Goal: Entertainment & Leisure: Consume media (video, audio)

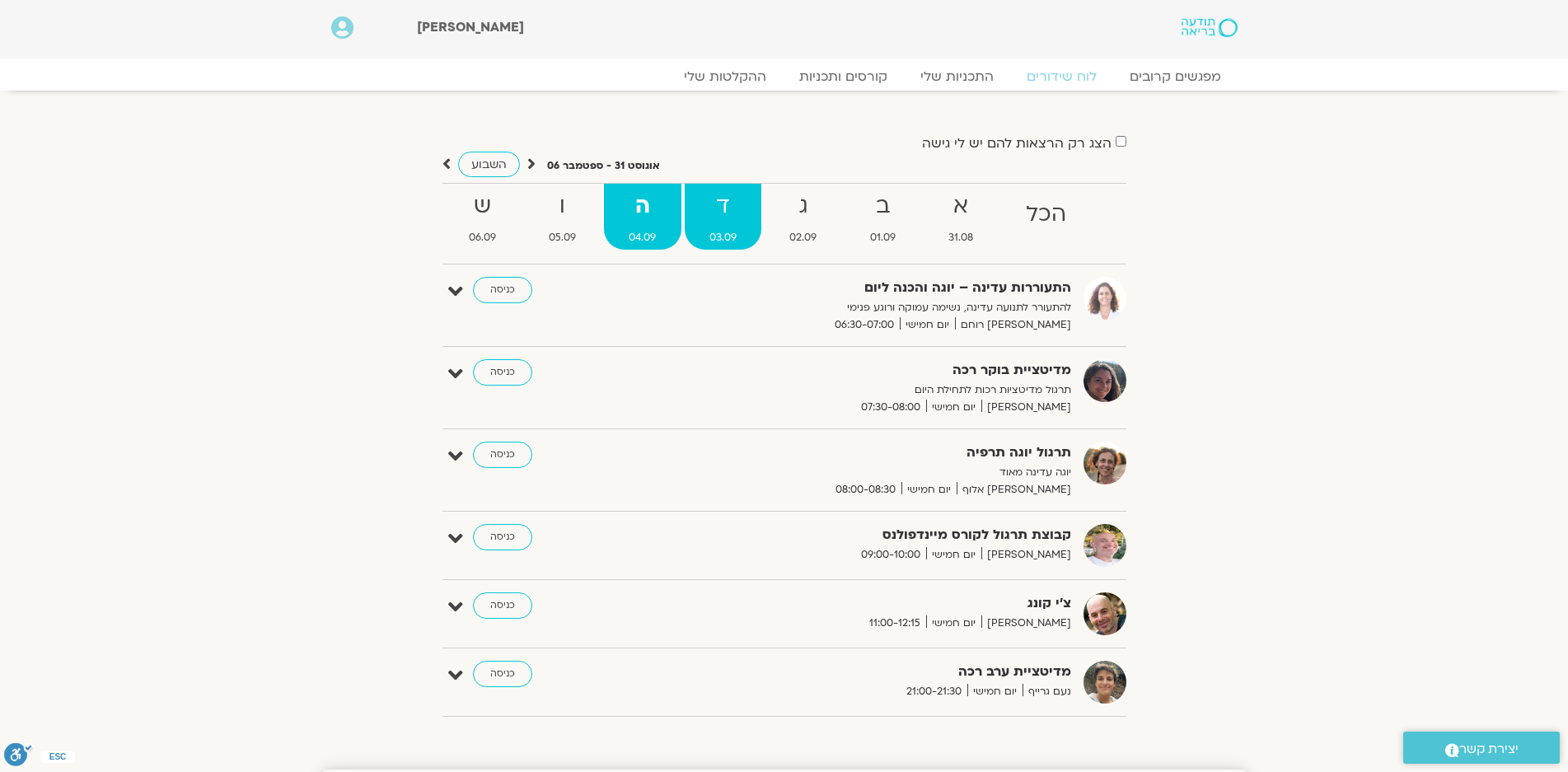
click at [722, 203] on strong "ד" at bounding box center [723, 206] width 76 height 37
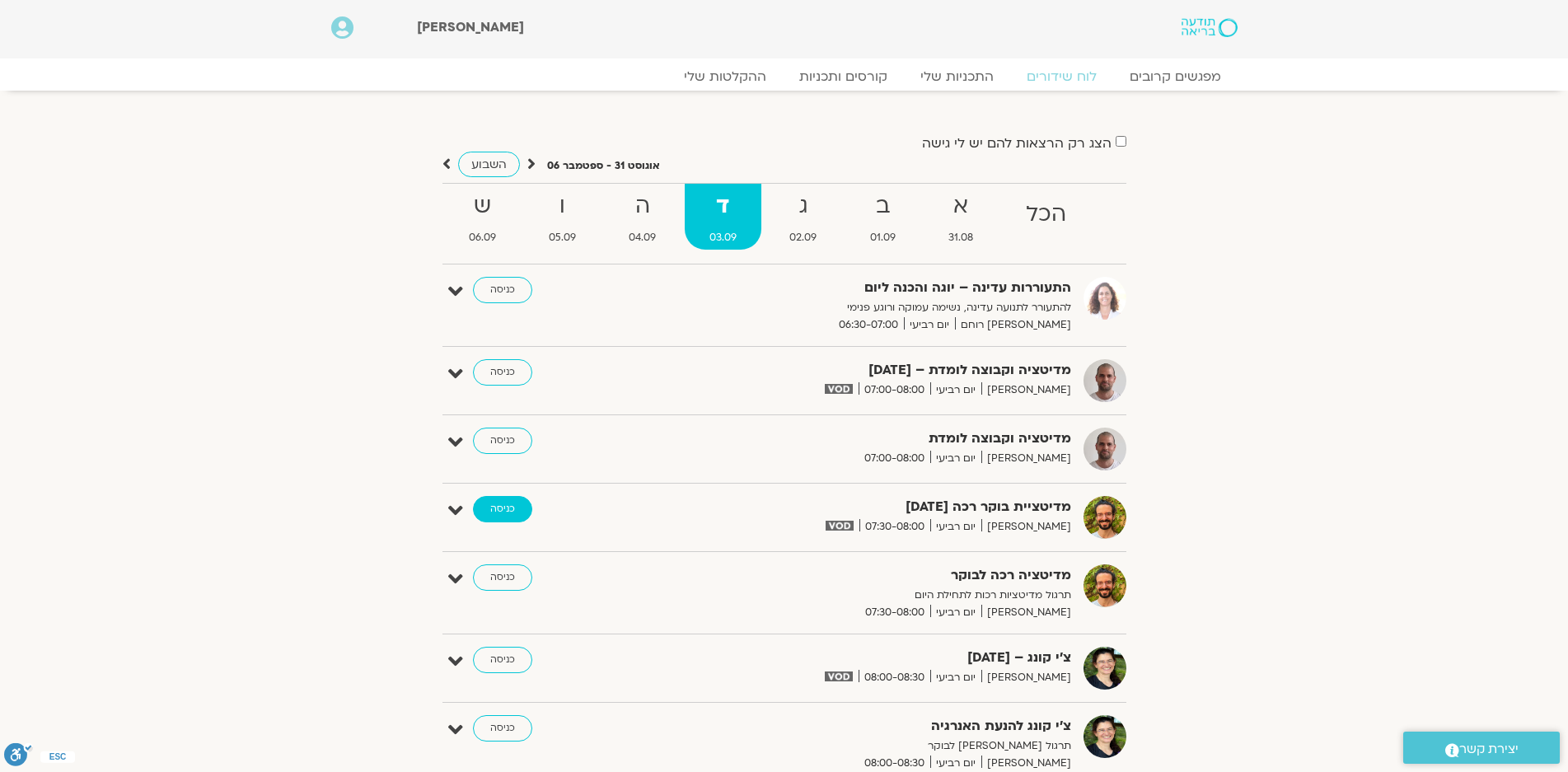
click at [503, 509] on link "כניסה" at bounding box center [502, 509] width 59 height 26
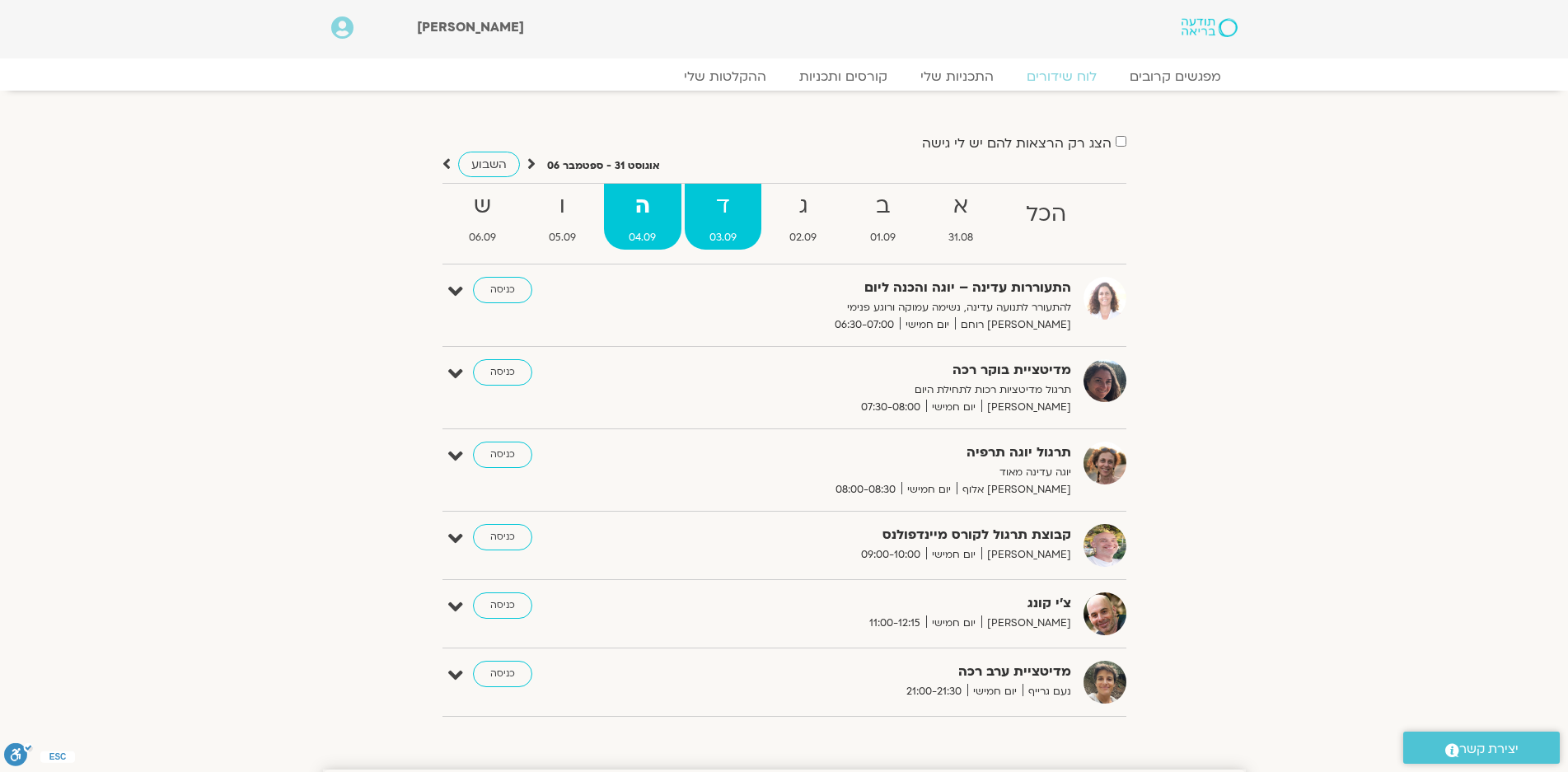
click at [728, 219] on strong "ד" at bounding box center [723, 206] width 76 height 37
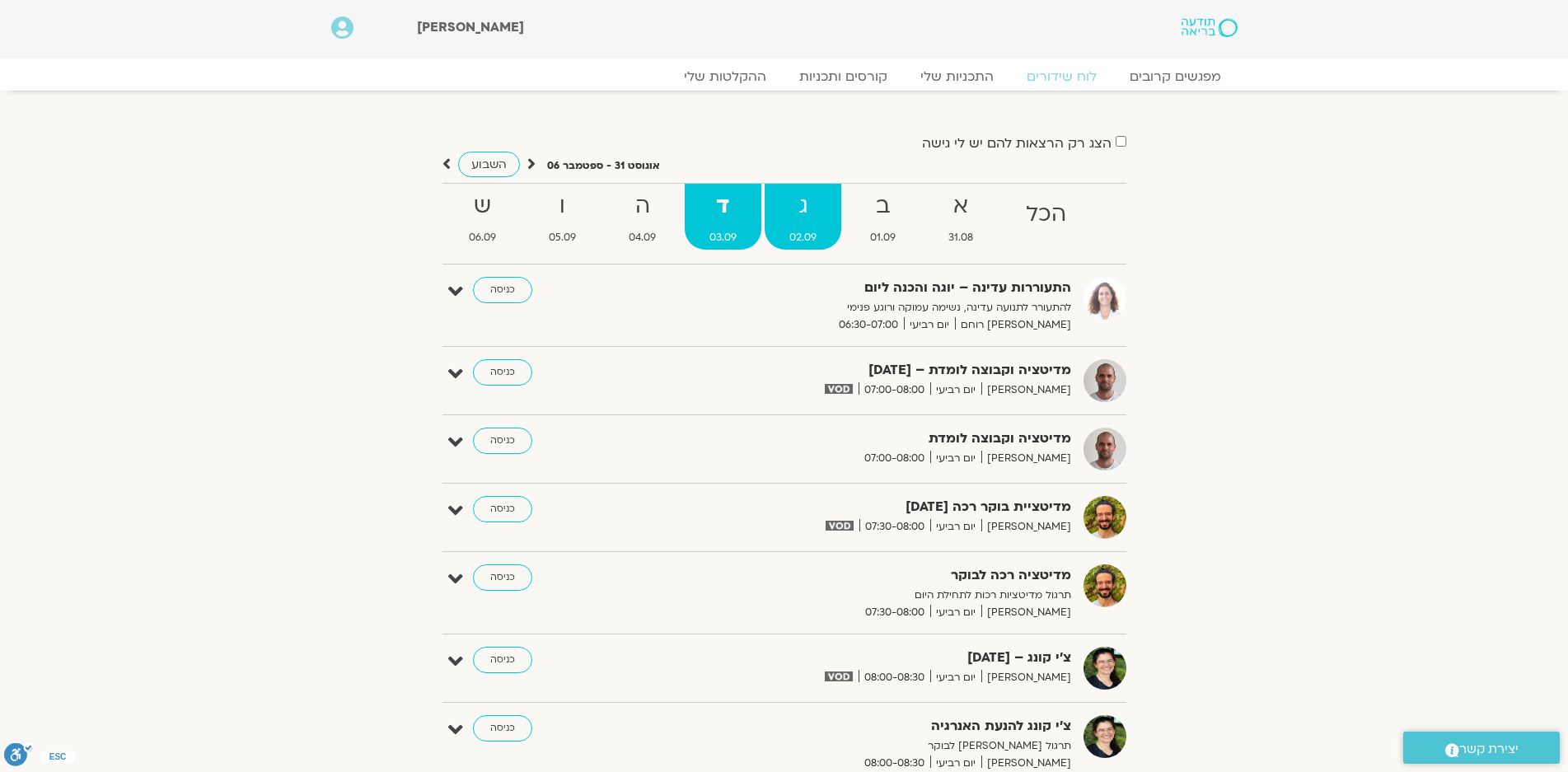
click at [807, 238] on span "02.09" at bounding box center [803, 238] width 76 height 17
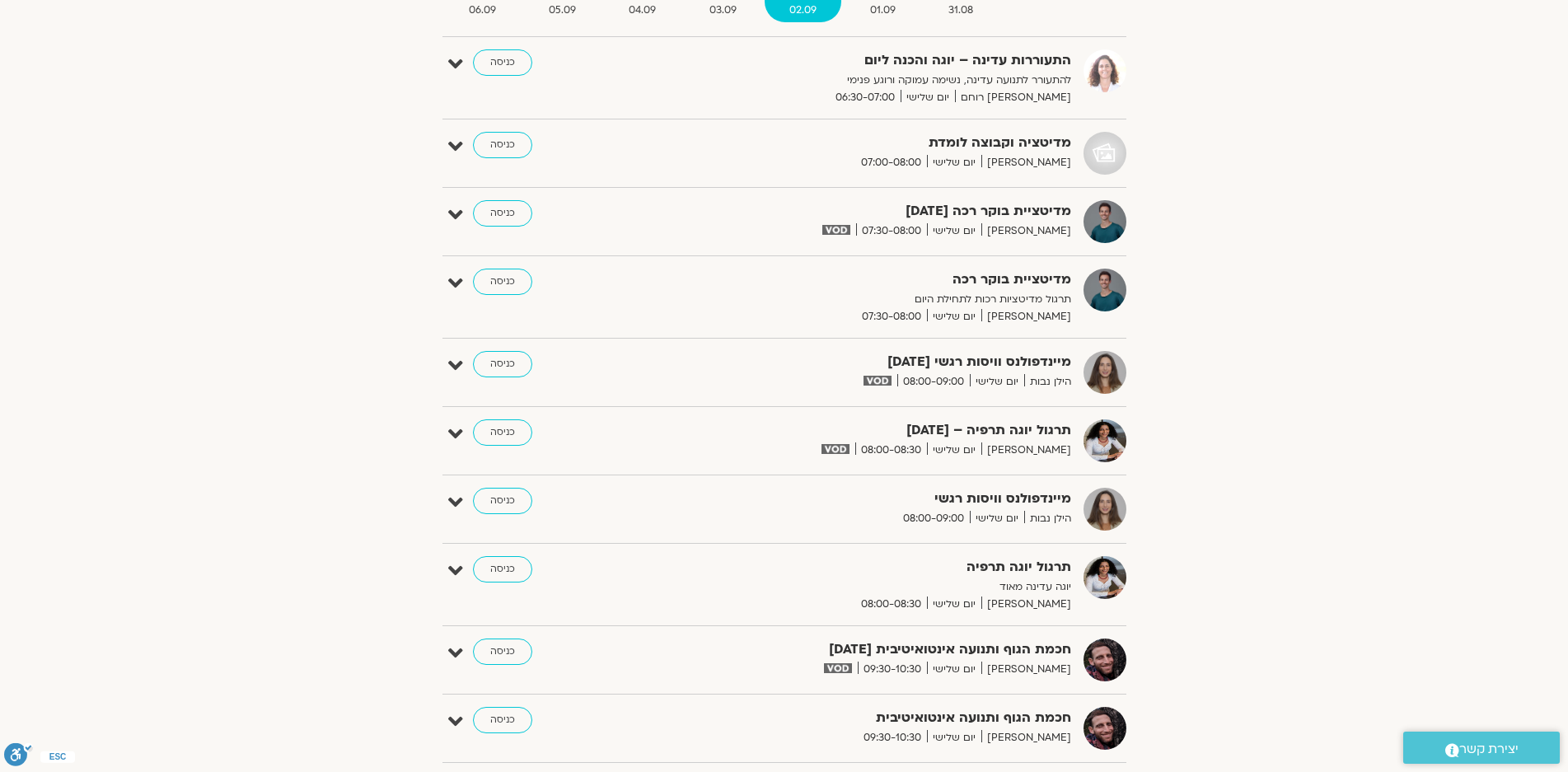
scroll to position [247, 0]
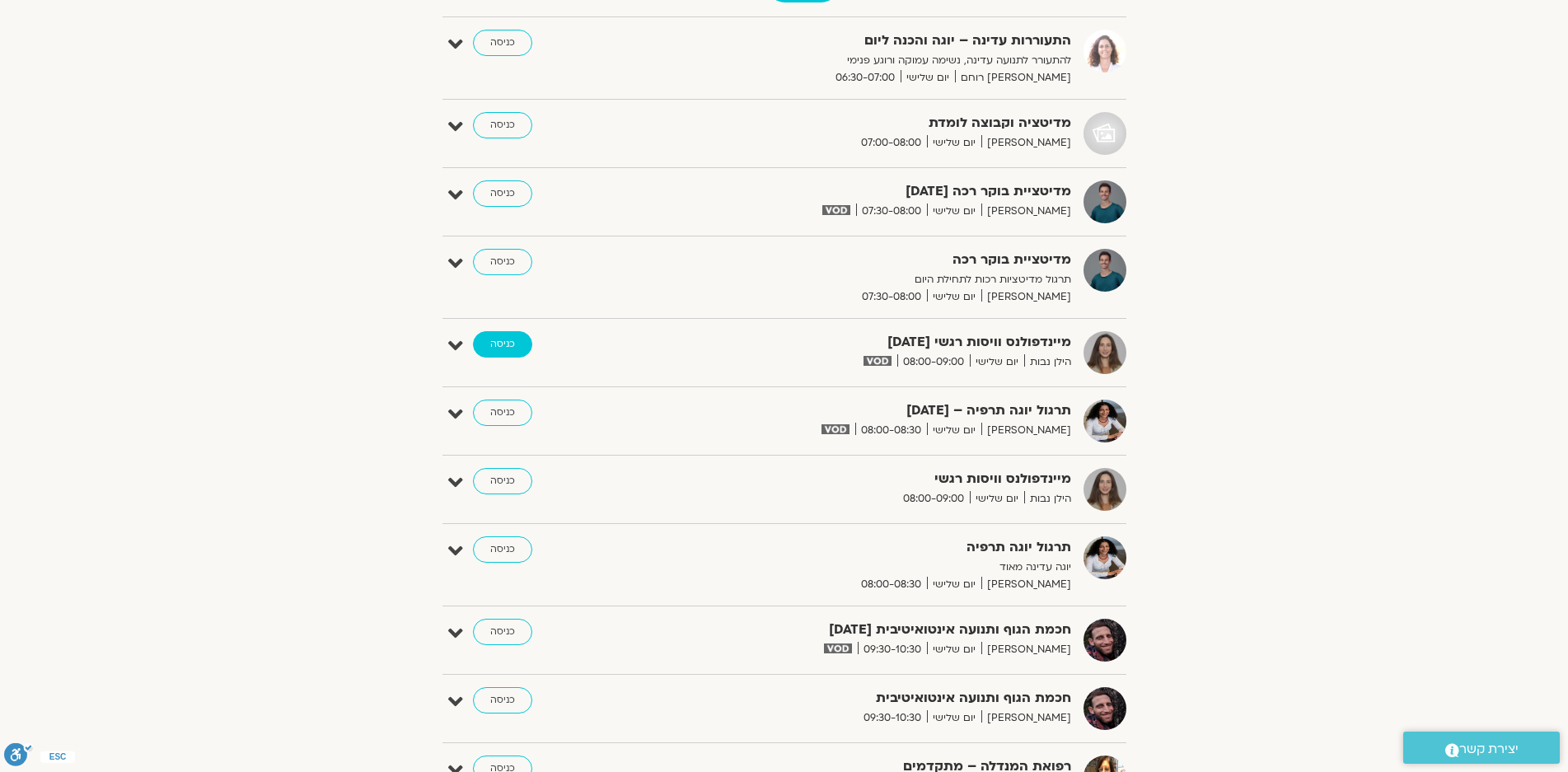
click at [500, 340] on link "כניסה" at bounding box center [502, 344] width 59 height 26
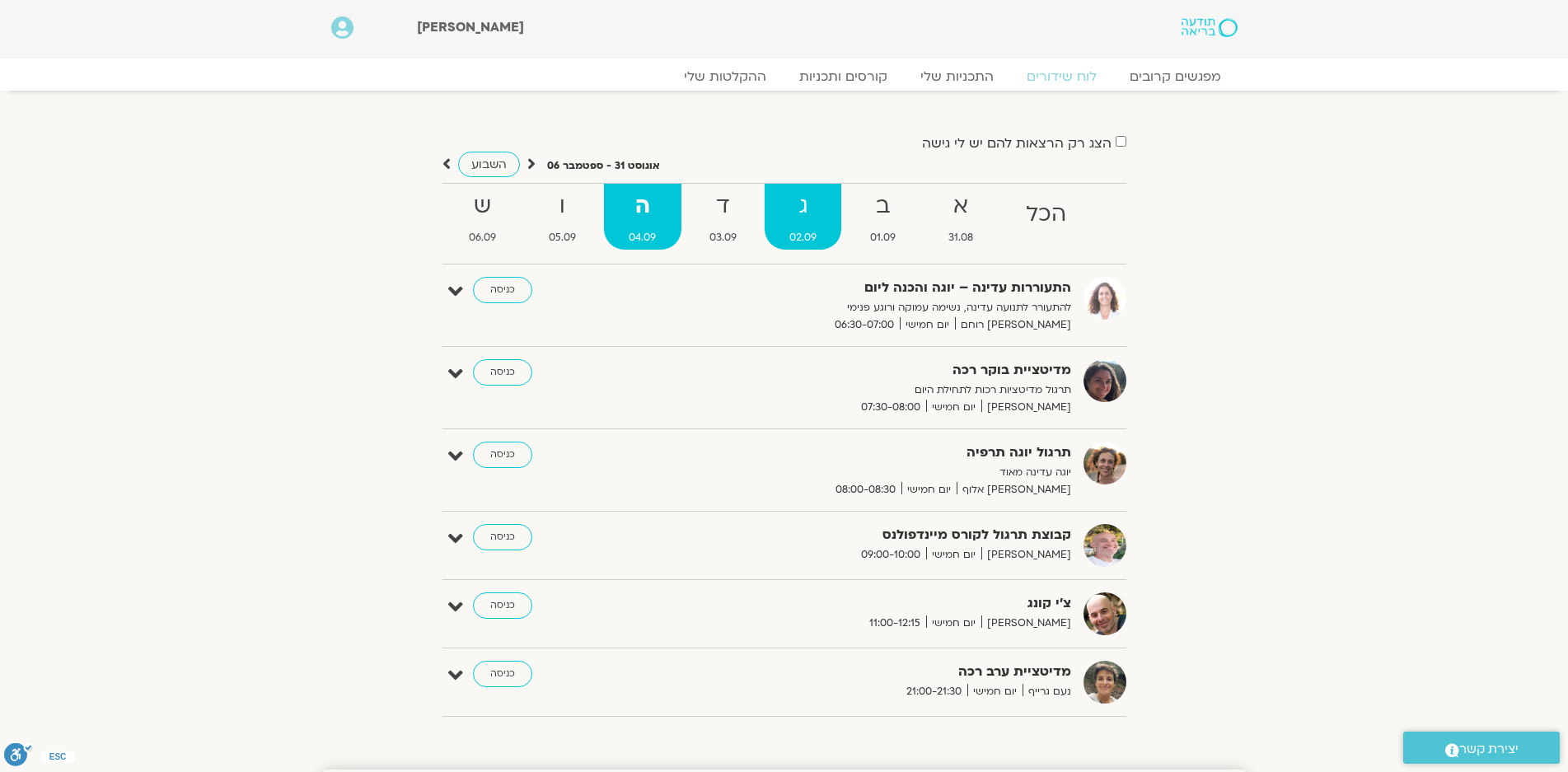
drag, startPoint x: 800, startPoint y: 218, endPoint x: 818, endPoint y: 216, distance: 18.1
click at [801, 218] on strong "ג" at bounding box center [803, 206] width 76 height 37
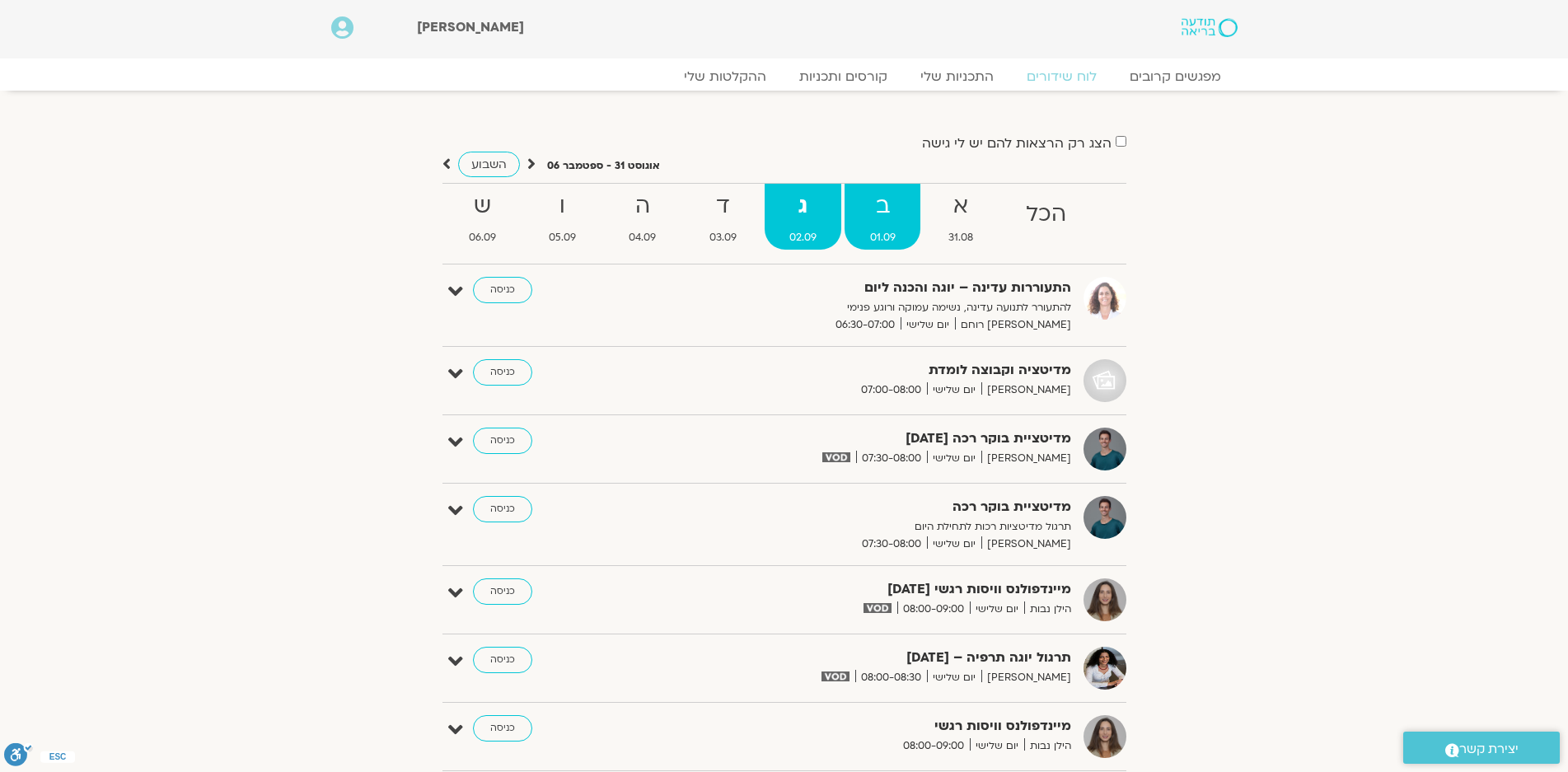
click at [870, 209] on strong "ב" at bounding box center [881, 206] width 75 height 37
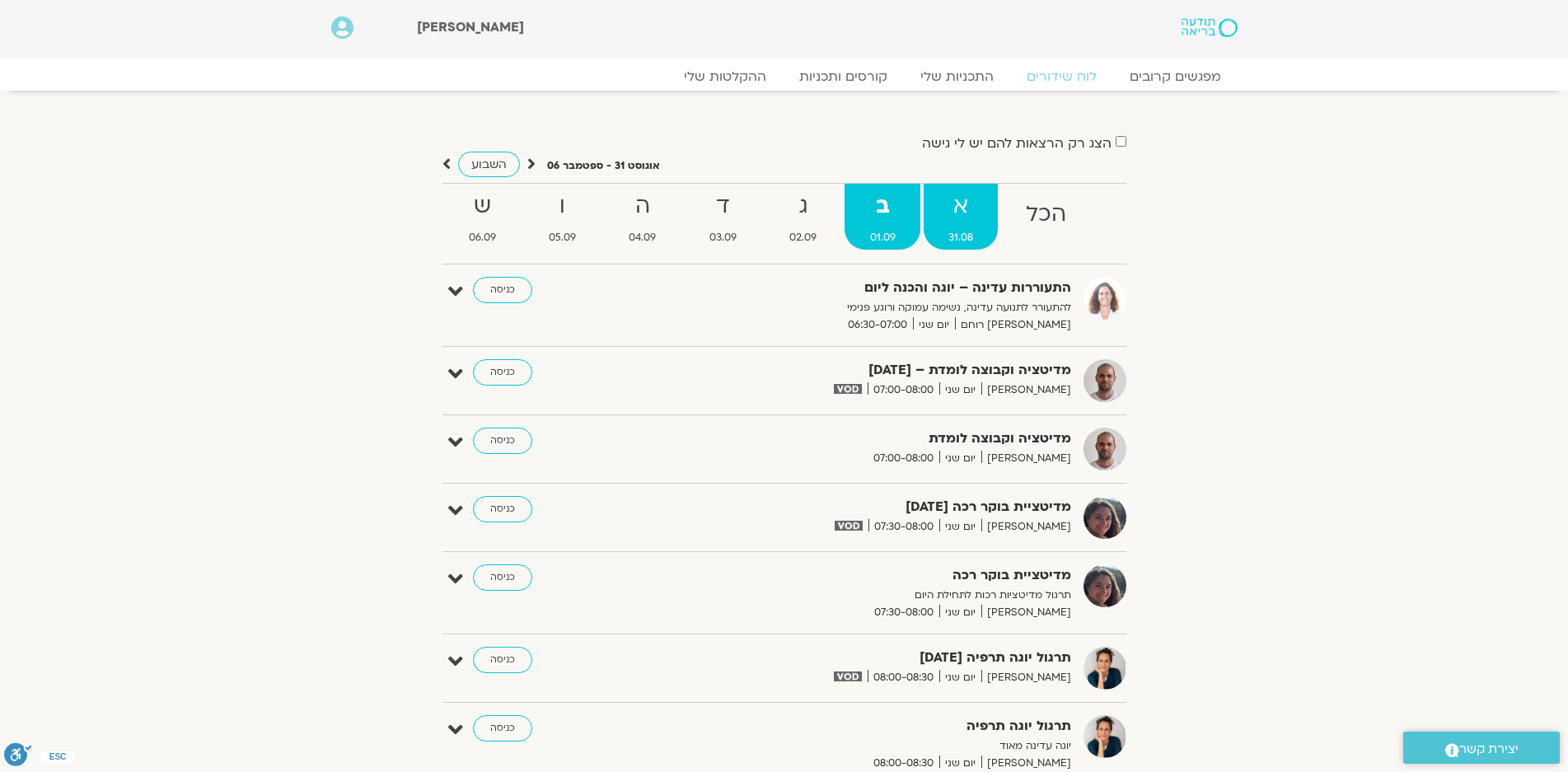
click at [937, 201] on strong "א" at bounding box center [960, 206] width 74 height 37
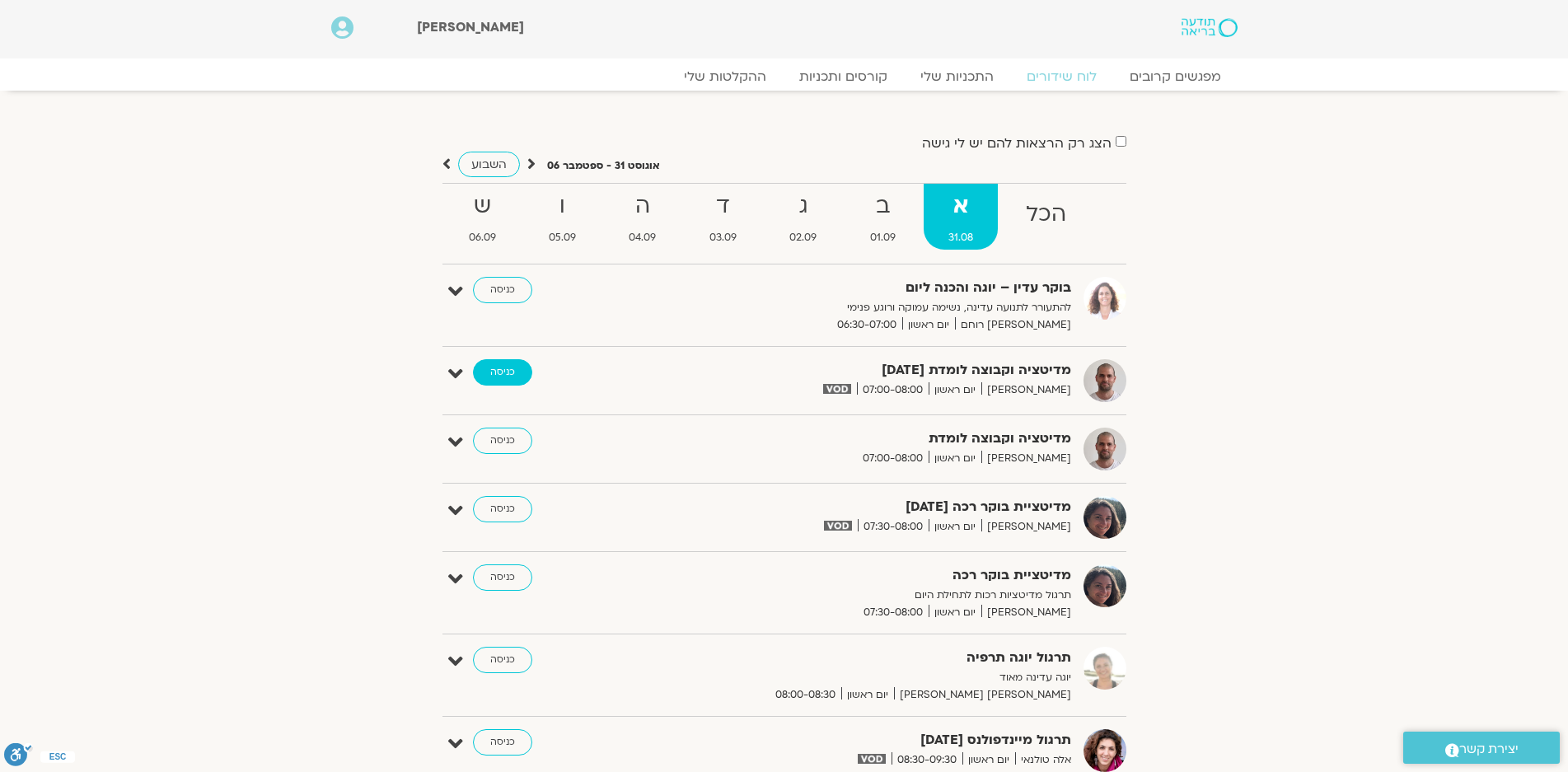
click at [498, 366] on link "כניסה" at bounding box center [502, 371] width 59 height 26
